Goal: Obtain resource: Download file/media

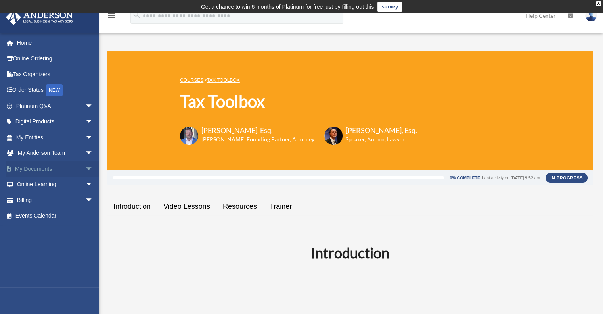
click at [32, 167] on link "My Documents arrow_drop_down" at bounding box center [56, 169] width 100 height 16
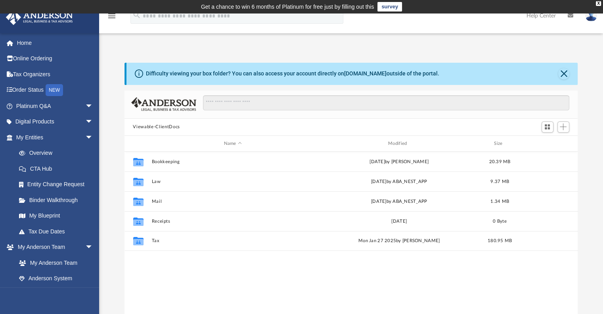
scroll to position [174, 447]
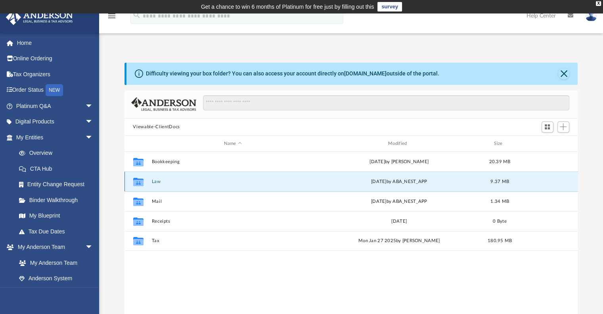
click at [162, 179] on button "Law" at bounding box center [232, 181] width 163 height 5
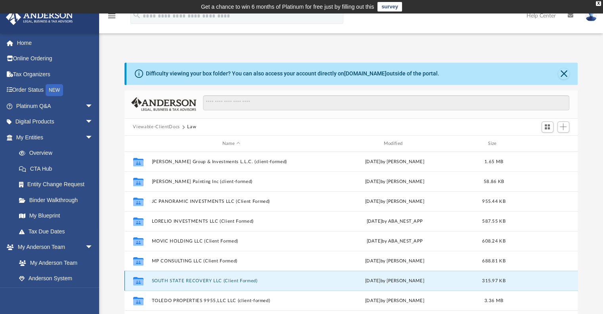
click at [201, 280] on button "SOUTH STATE RECOVERY LLC (Client Formed)" at bounding box center [231, 280] width 160 height 5
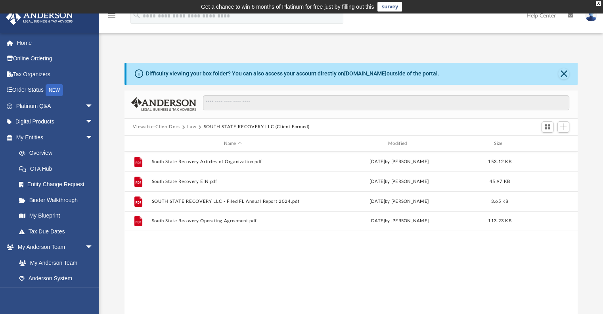
click at [201, 280] on div "File South State Recovery Articles of Organization.pdf Sun Dec 3 2023 by Jose C…" at bounding box center [352, 233] width 454 height 164
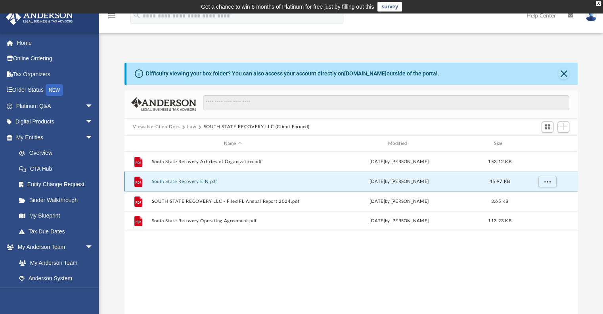
click at [180, 179] on button "South State Recovery EIN.pdf" at bounding box center [232, 181] width 163 height 5
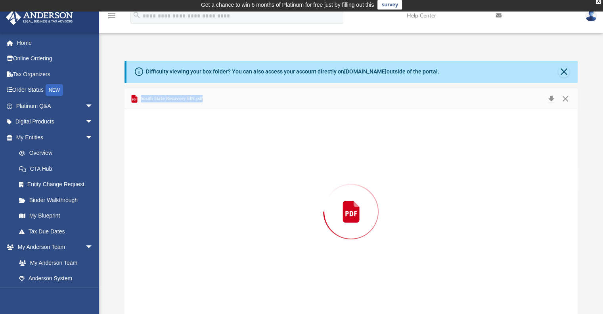
click at [180, 179] on div "Preview" at bounding box center [352, 211] width 454 height 205
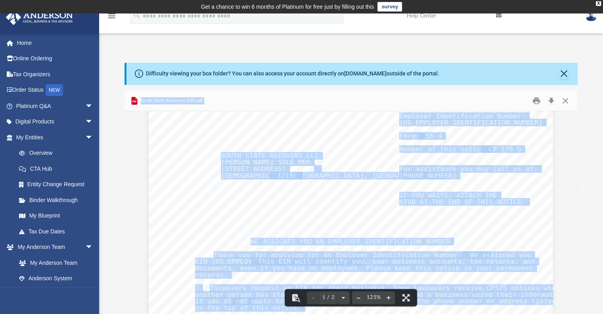
scroll to position [0, 0]
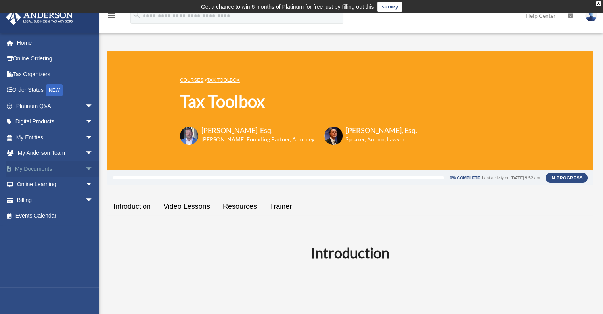
click at [33, 169] on link "My Documents arrow_drop_down" at bounding box center [56, 169] width 100 height 16
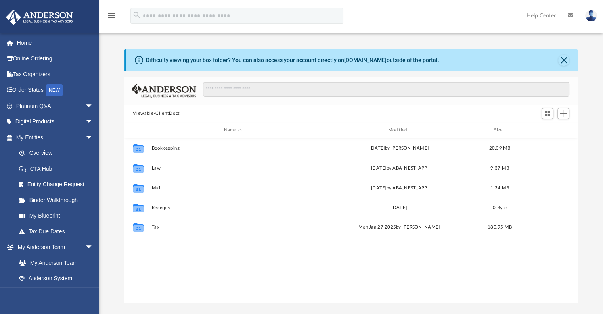
scroll to position [174, 447]
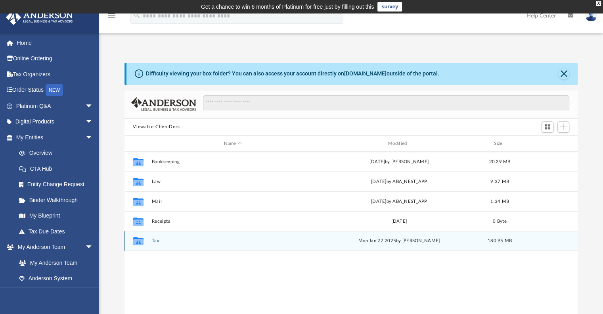
click at [139, 242] on icon "grid" at bounding box center [138, 241] width 10 height 8
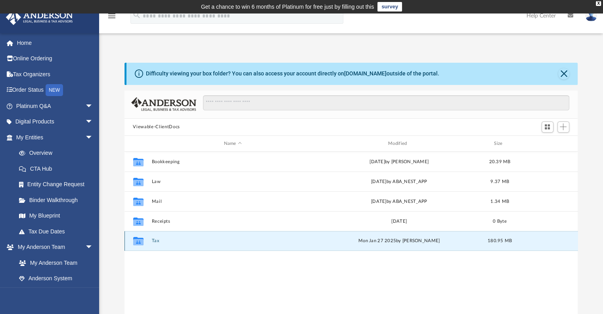
click at [139, 242] on icon "grid" at bounding box center [138, 241] width 10 height 8
click at [154, 241] on button "Tax" at bounding box center [232, 240] width 163 height 5
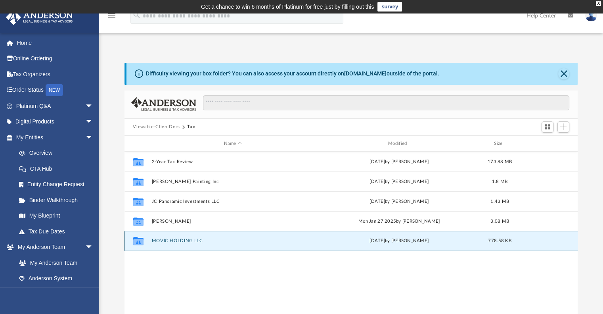
click at [154, 241] on button "MOVIC HOLDING LLC" at bounding box center [232, 240] width 163 height 5
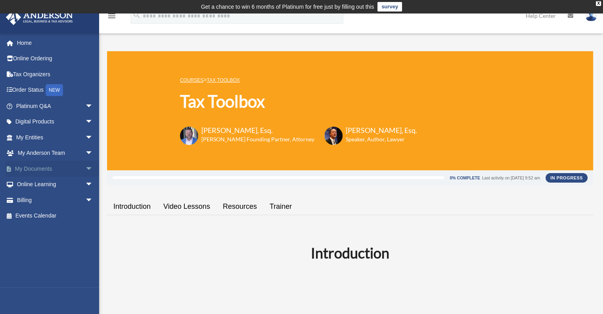
click at [36, 169] on link "My Documents arrow_drop_down" at bounding box center [56, 169] width 100 height 16
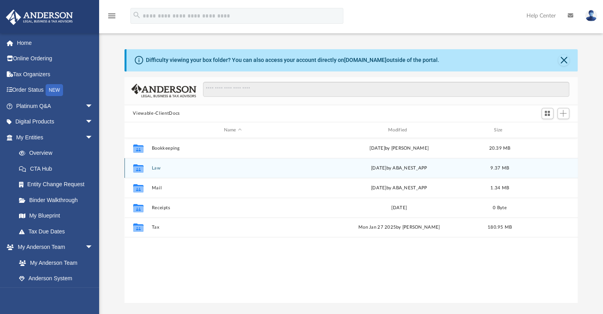
scroll to position [174, 447]
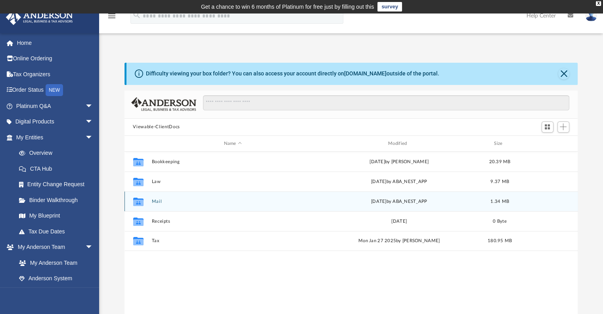
click at [140, 203] on icon "grid" at bounding box center [138, 201] width 10 height 8
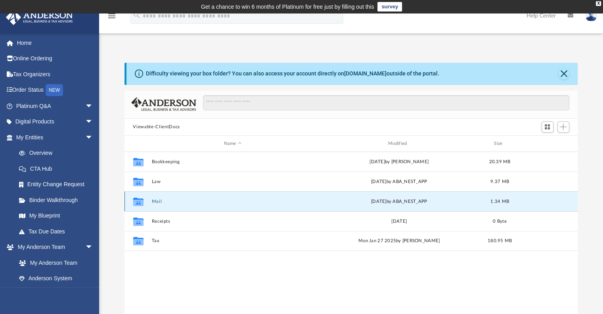
click at [140, 203] on icon "grid" at bounding box center [138, 201] width 10 height 8
click at [156, 203] on button "Mail" at bounding box center [232, 201] width 163 height 5
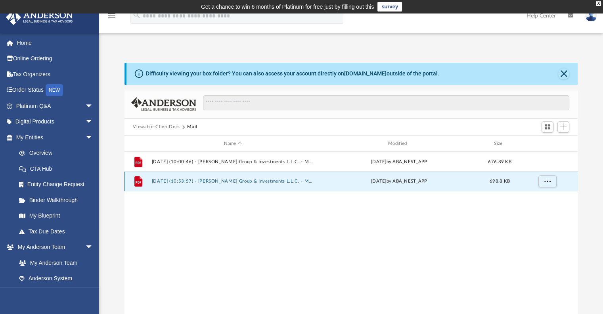
click at [228, 179] on button "2025.08.29 (10:53:57) - Cordova Group & Investments L.L.C. - Mail.pdf" at bounding box center [232, 181] width 163 height 5
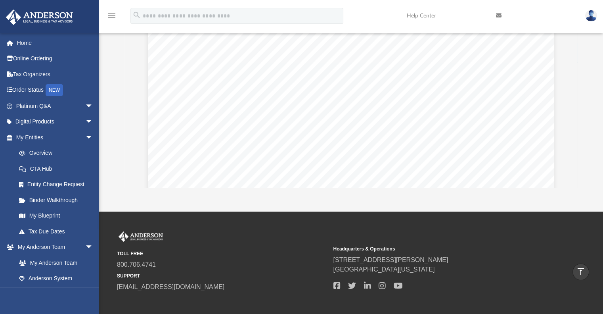
scroll to position [0, 0]
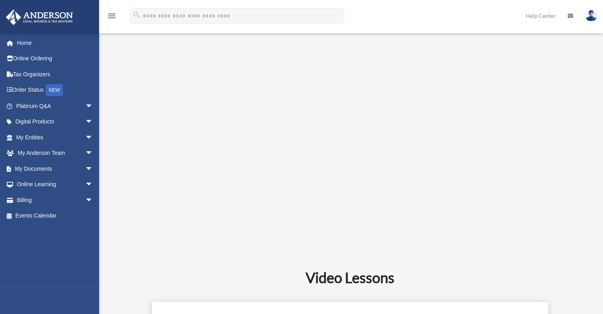
scroll to position [254, 0]
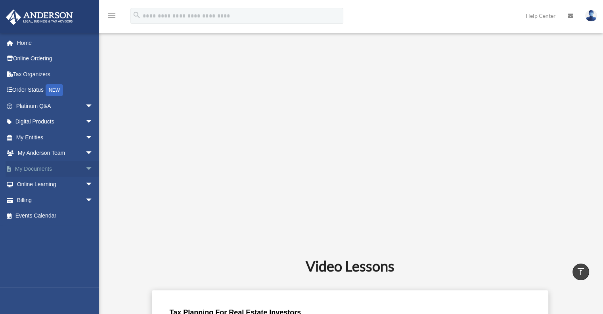
click at [35, 168] on link "My Documents arrow_drop_down" at bounding box center [56, 169] width 100 height 16
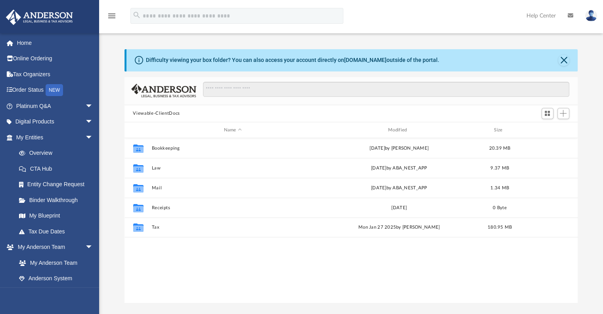
scroll to position [174, 447]
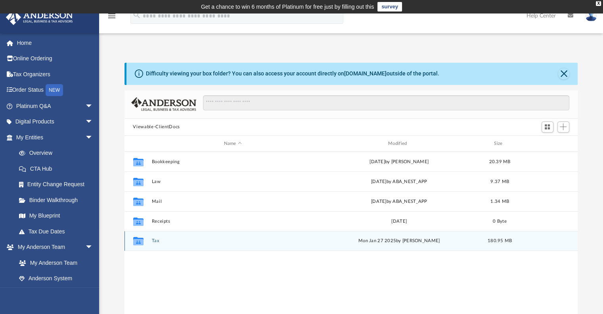
click at [139, 241] on icon "grid" at bounding box center [138, 242] width 10 height 6
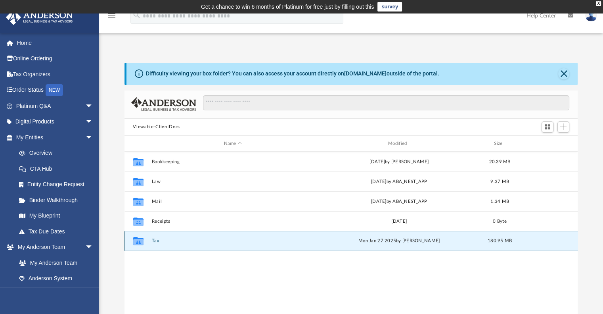
click at [139, 241] on icon "grid" at bounding box center [138, 242] width 10 height 6
click at [156, 240] on button "Tax" at bounding box center [232, 240] width 163 height 5
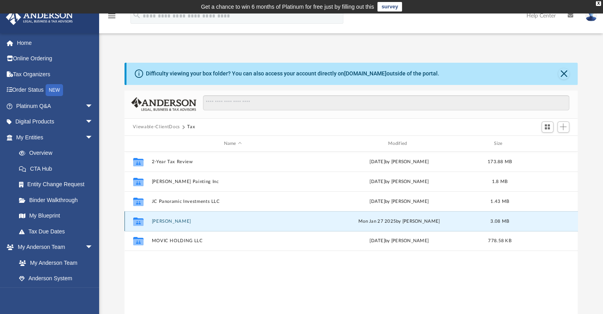
click at [165, 221] on button "[PERSON_NAME]" at bounding box center [232, 221] width 163 height 5
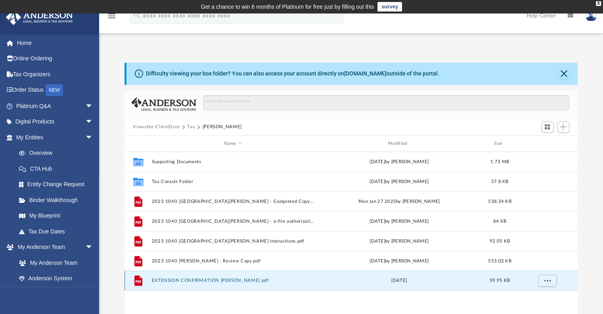
click at [203, 280] on button "EXTENSION CONFIRMATION [PERSON_NAME].pdf" at bounding box center [232, 280] width 163 height 5
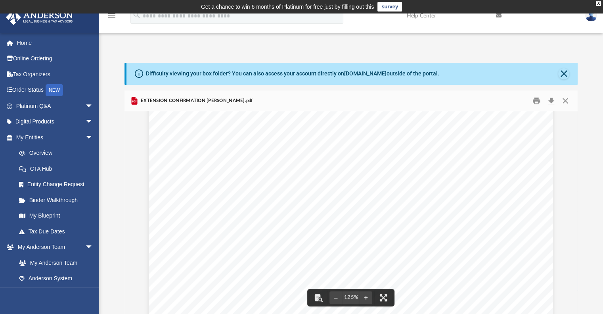
scroll to position [0, 0]
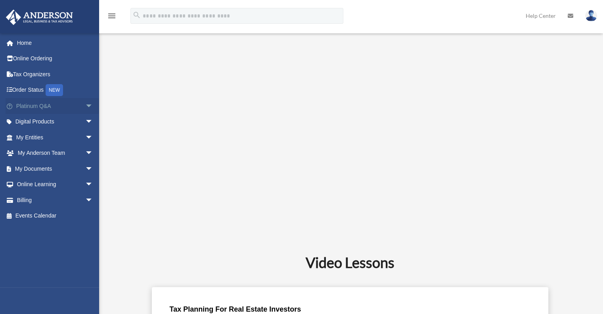
scroll to position [252, 0]
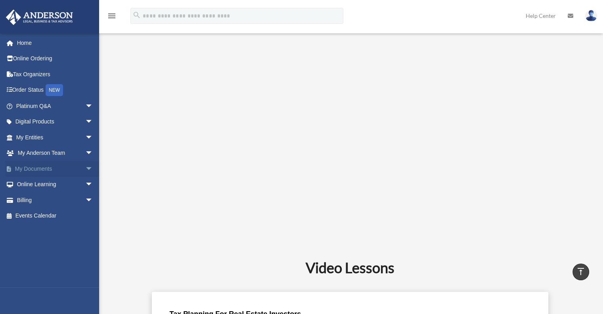
click at [32, 169] on link "My Documents arrow_drop_down" at bounding box center [56, 169] width 100 height 16
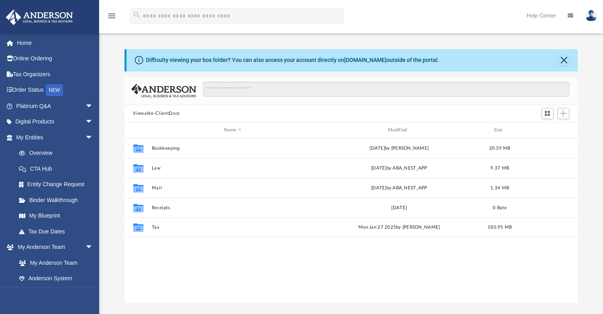
scroll to position [174, 447]
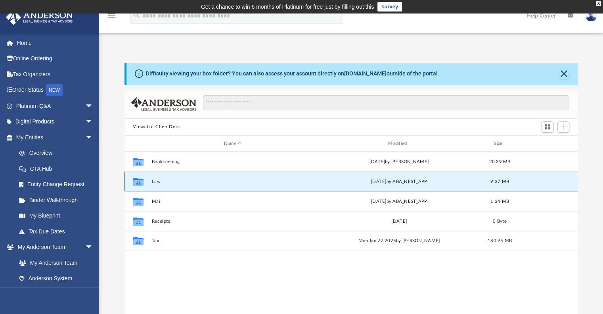
click at [157, 182] on button "Law" at bounding box center [232, 181] width 163 height 5
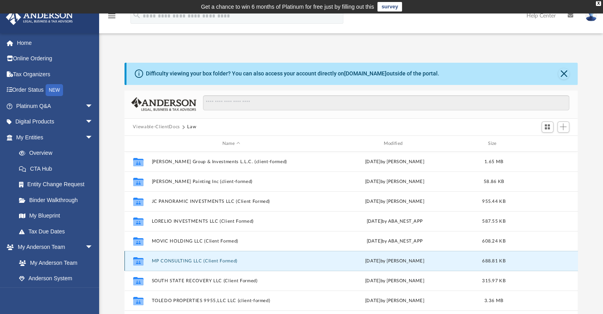
click at [180, 259] on button "MP CONSULTING LLC (Client Formed)" at bounding box center [231, 260] width 160 height 5
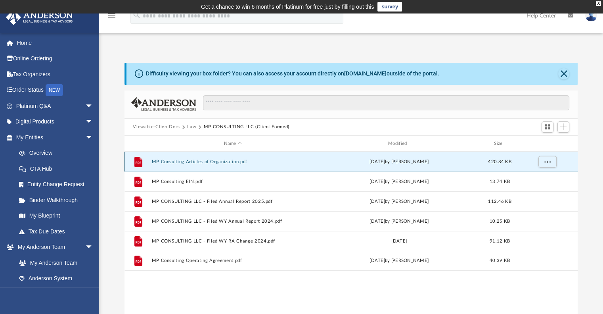
click at [169, 161] on button "MP Consulting Articles of Organization.pdf" at bounding box center [232, 161] width 163 height 5
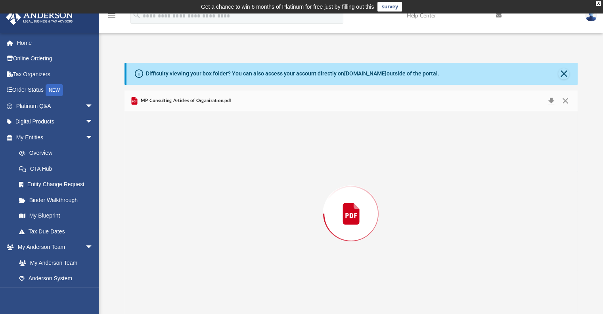
scroll to position [2, 0]
